Goal: Task Accomplishment & Management: Use online tool/utility

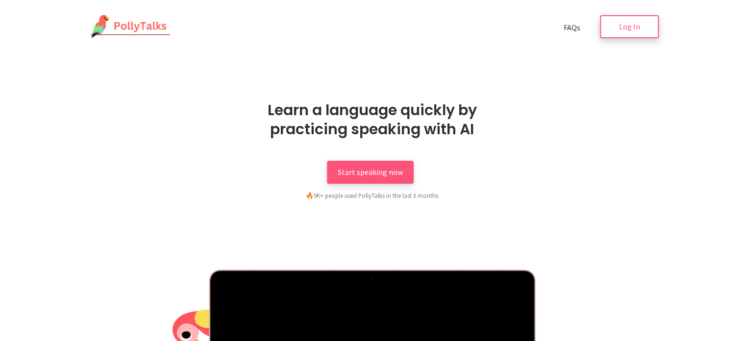
click at [644, 23] on link "Log In" at bounding box center [629, 26] width 59 height 23
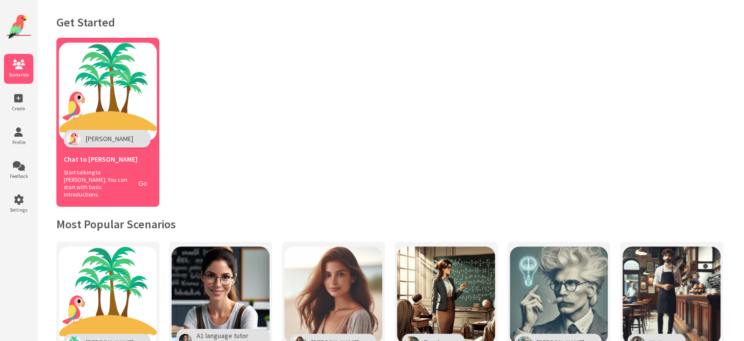
click at [123, 88] on img at bounding box center [108, 92] width 98 height 98
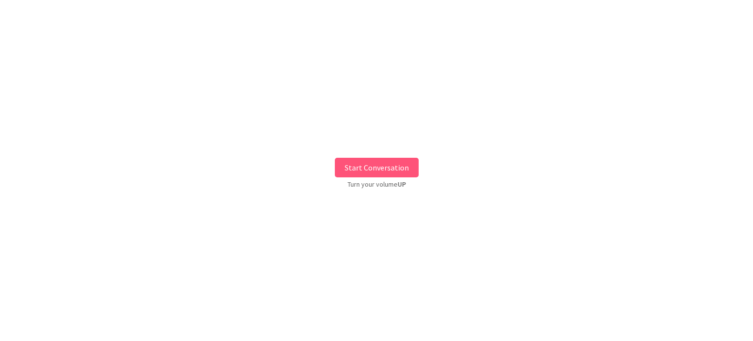
click at [370, 158] on button "Start Conversation" at bounding box center [377, 168] width 84 height 20
